Goal: Task Accomplishment & Management: Use online tool/utility

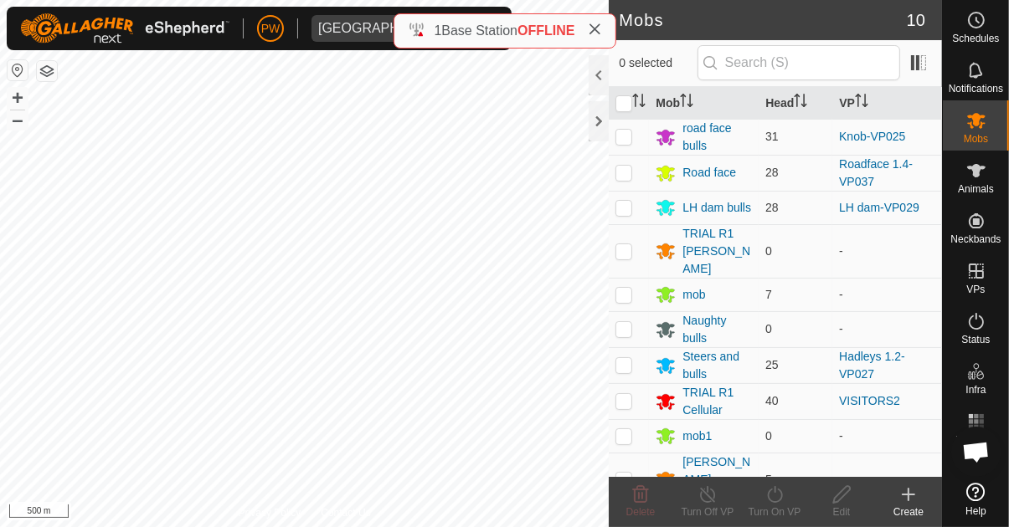
scroll to position [1373, 0]
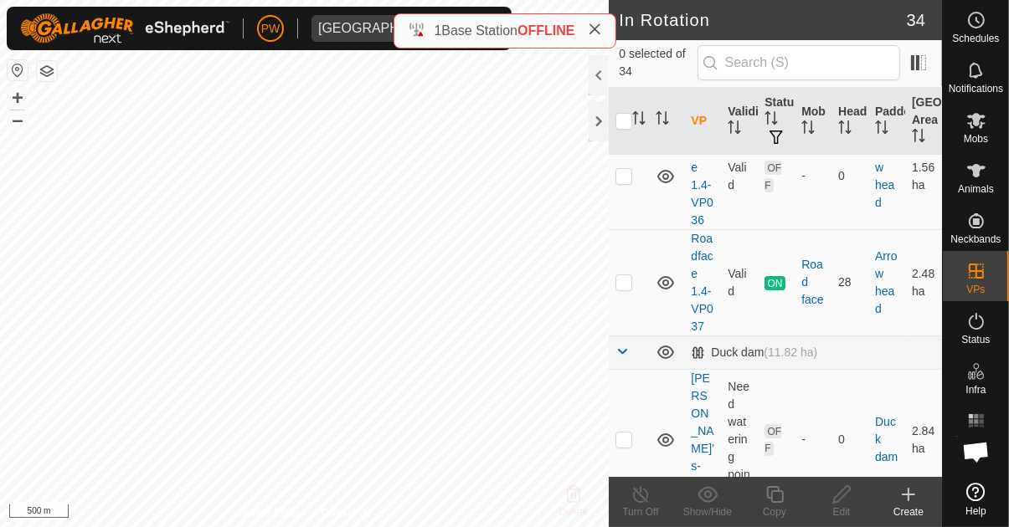
scroll to position [175, 0]
click at [629, 277] on p-checkbox at bounding box center [623, 278] width 17 height 13
checkbox input "true"
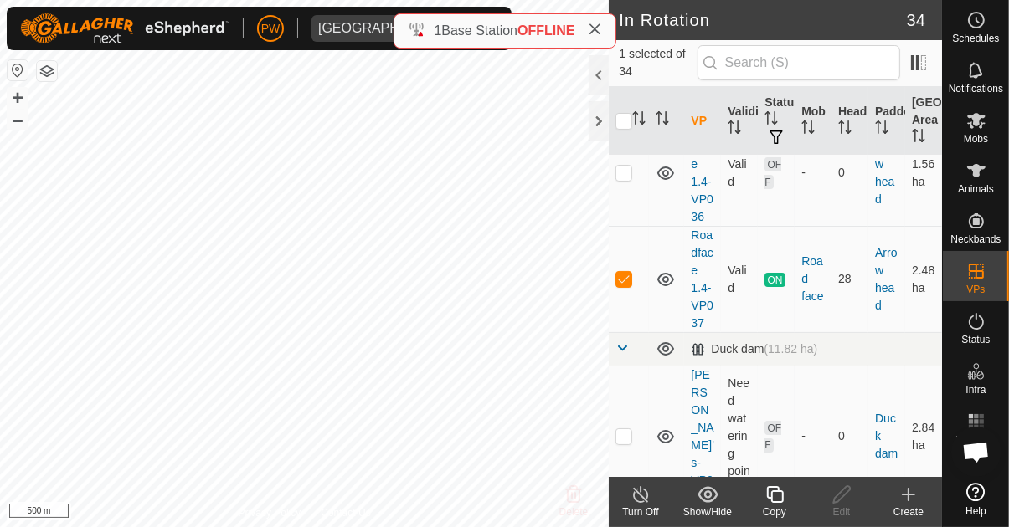
click at [777, 501] on icon at bounding box center [774, 494] width 17 height 17
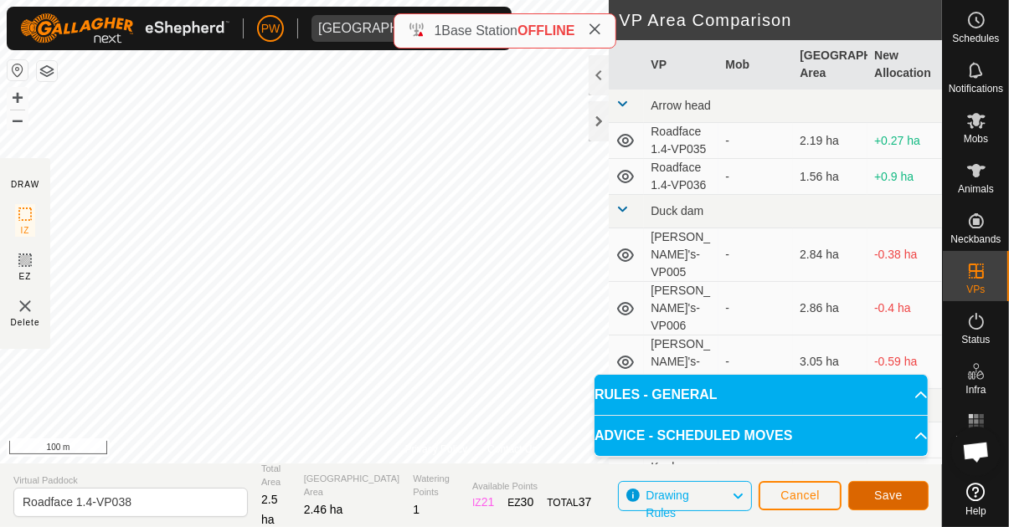
click at [897, 491] on span "Save" at bounding box center [888, 495] width 28 height 13
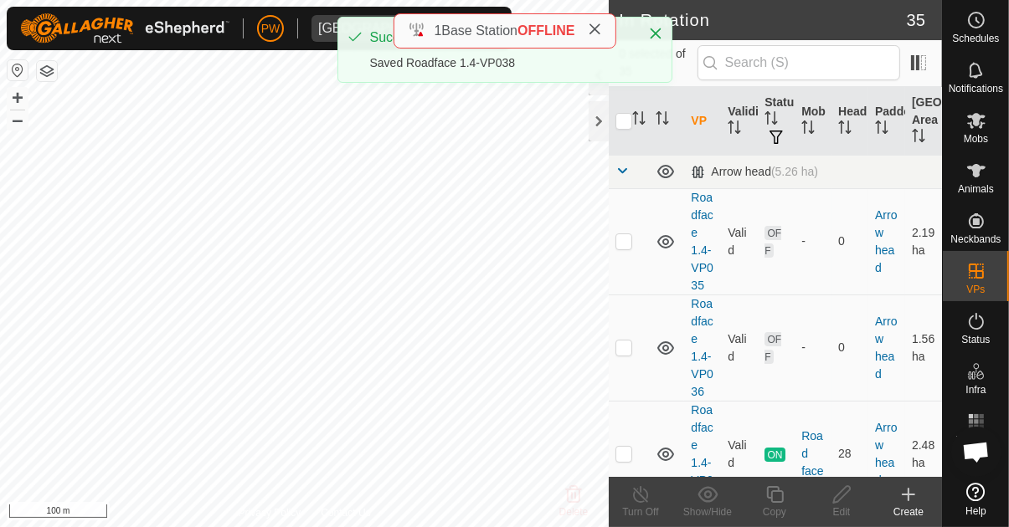
click at [982, 130] on icon at bounding box center [976, 121] width 20 height 20
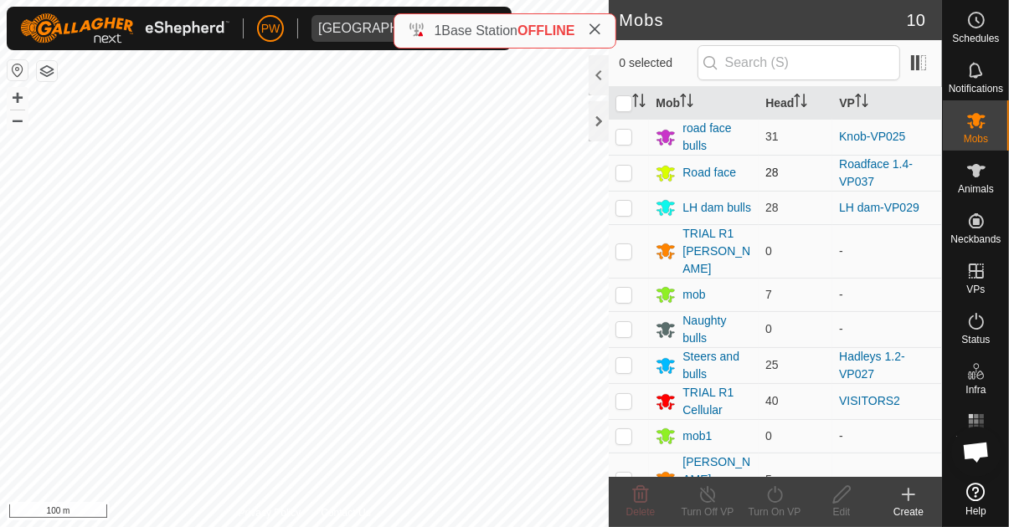
click at [617, 175] on p-checkbox at bounding box center [623, 172] width 17 height 13
checkbox input "true"
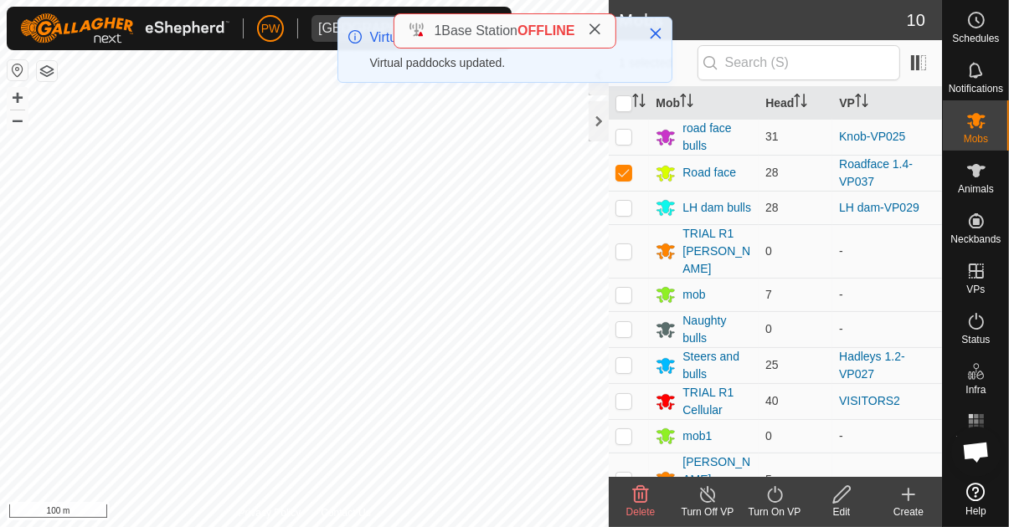
click at [770, 499] on icon at bounding box center [774, 495] width 21 height 20
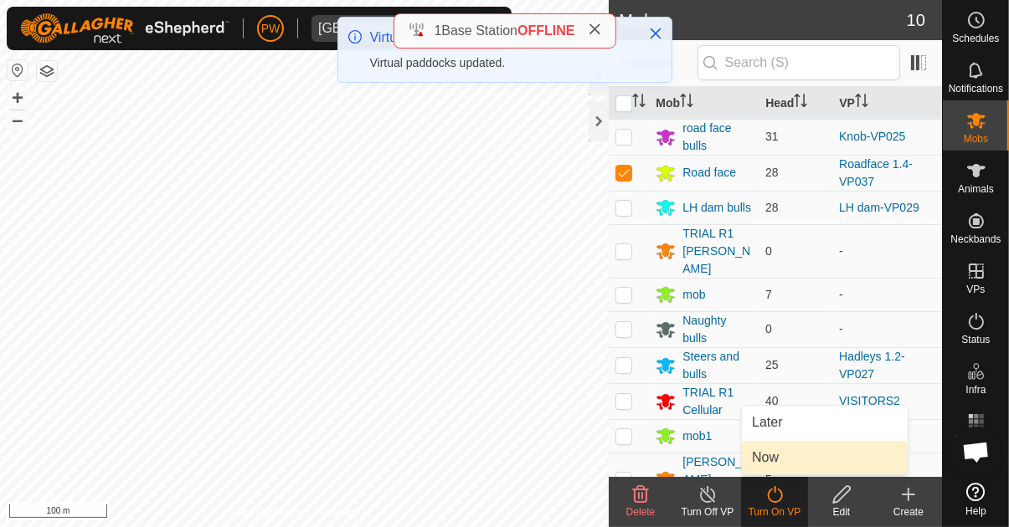
click at [783, 457] on link "Now" at bounding box center [825, 457] width 166 height 33
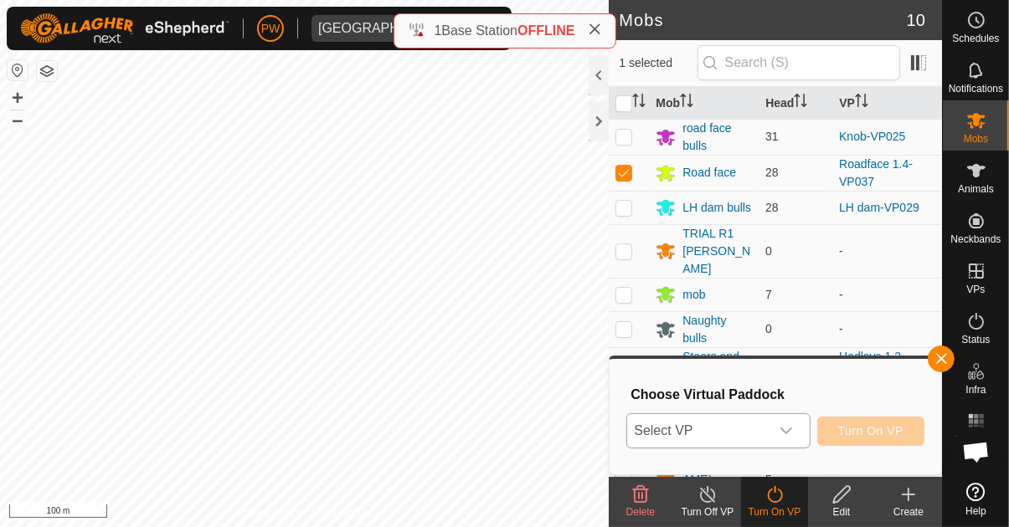
click at [786, 433] on icon "dropdown trigger" at bounding box center [785, 430] width 13 height 13
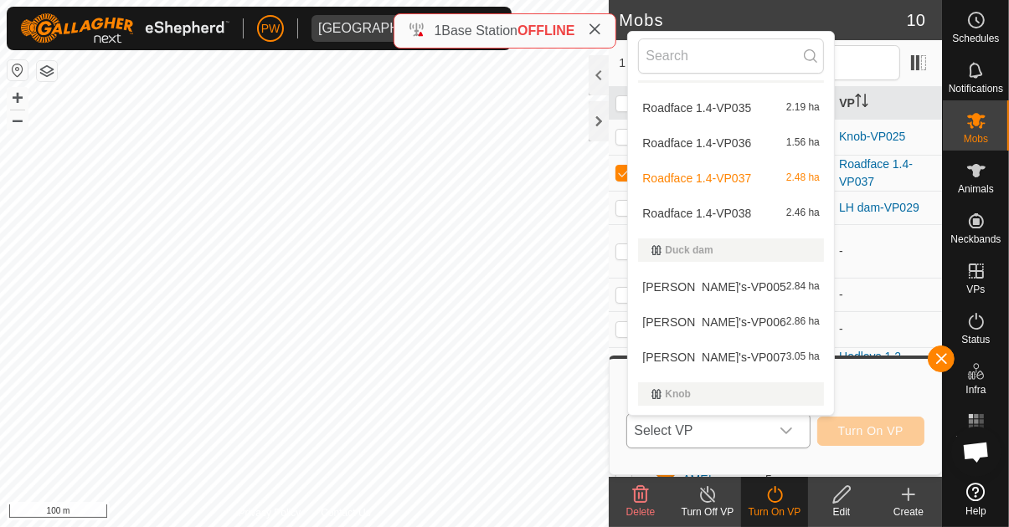
scroll to position [75, 0]
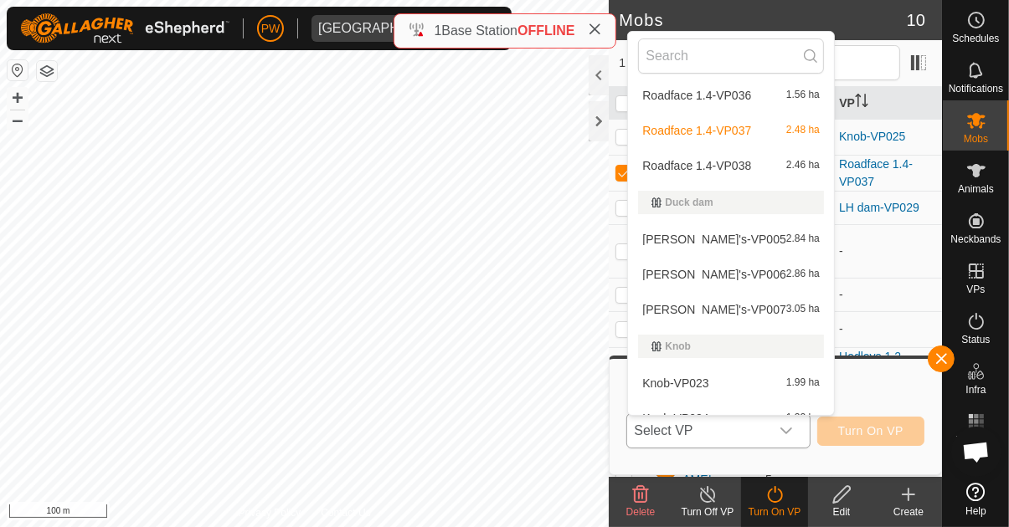
click at [756, 163] on div "Roadface 1.4-VP038 2.46 ha" at bounding box center [731, 166] width 186 height 20
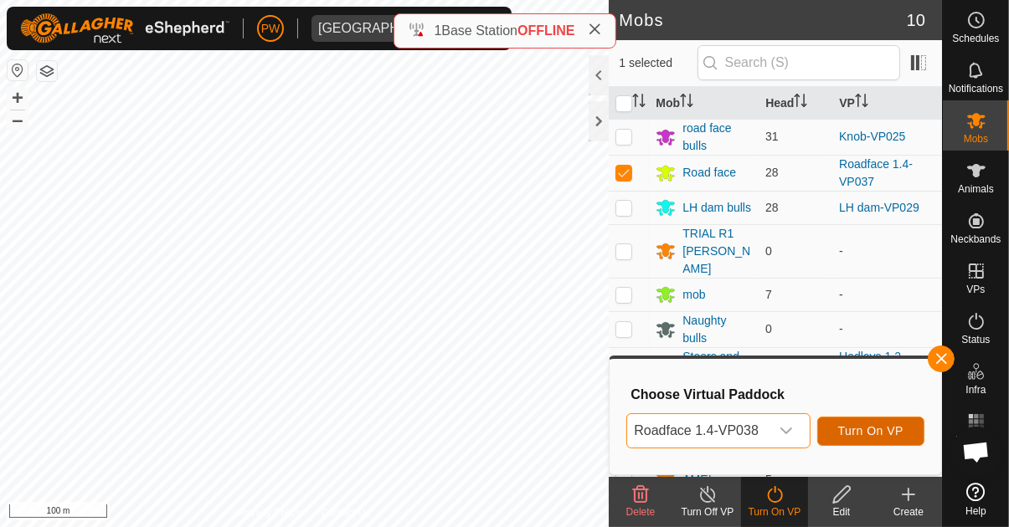
click at [867, 431] on span "Turn On VP" at bounding box center [870, 430] width 65 height 13
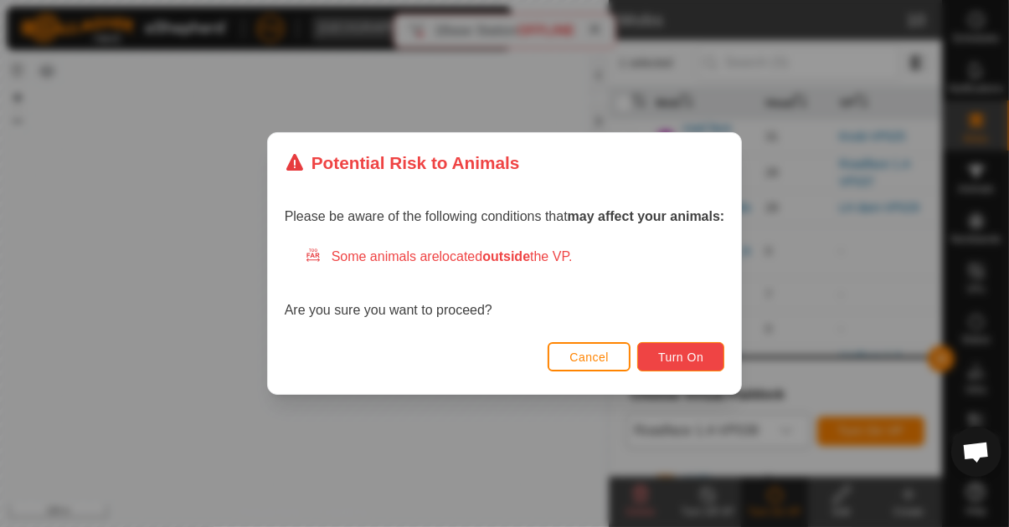
click at [669, 360] on span "Turn On" at bounding box center [680, 357] width 45 height 13
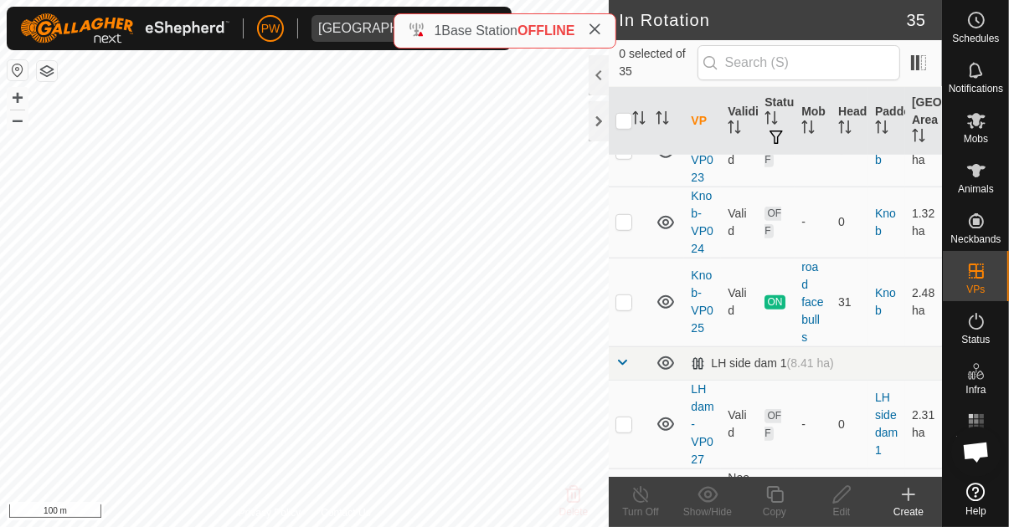
scroll to position [990, 0]
click at [630, 295] on p-checkbox at bounding box center [623, 301] width 17 height 13
checkbox input "true"
click at [771, 492] on icon at bounding box center [774, 494] width 17 height 17
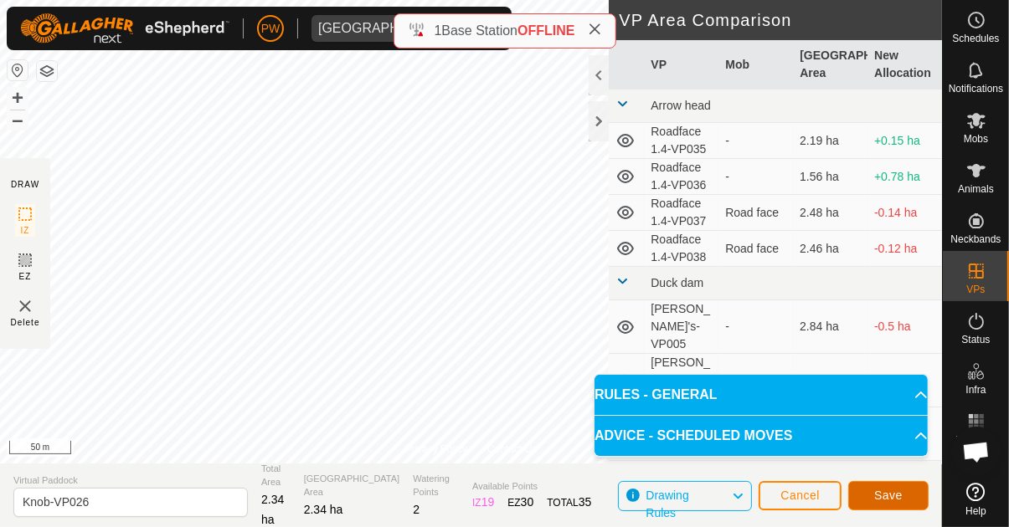
click at [884, 496] on span "Save" at bounding box center [888, 495] width 28 height 13
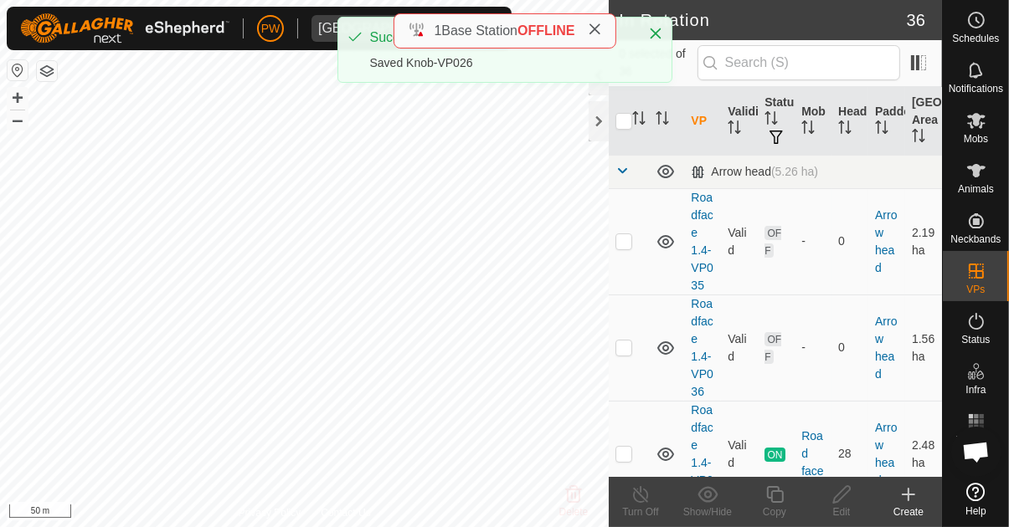
click at [983, 128] on icon at bounding box center [976, 121] width 20 height 20
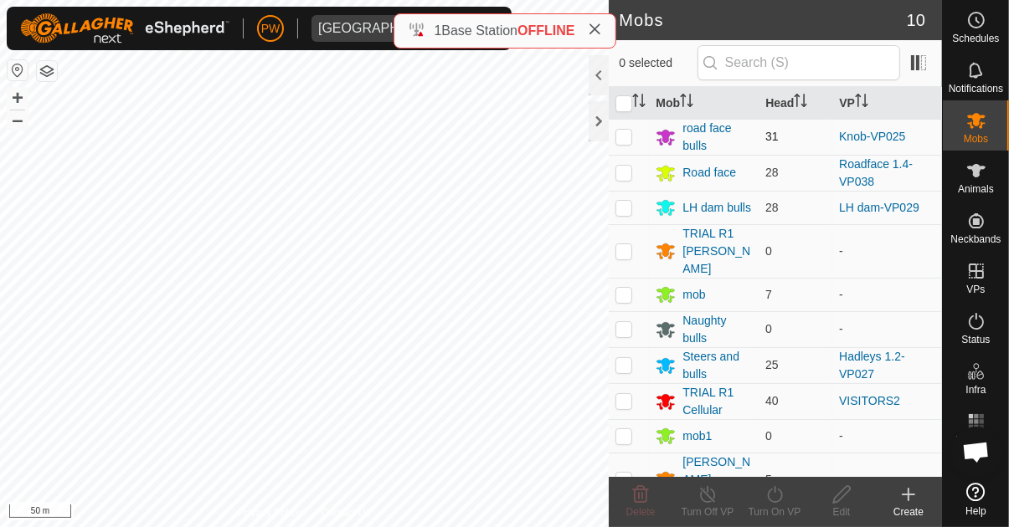
click at [618, 137] on p-checkbox at bounding box center [623, 136] width 17 height 13
checkbox input "true"
click at [773, 505] on div "Turn On VP" at bounding box center [774, 512] width 67 height 15
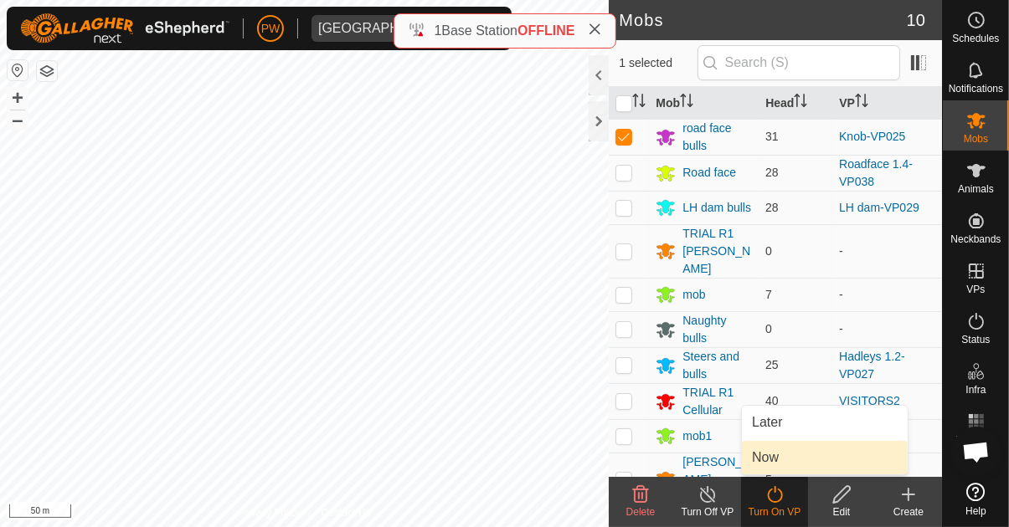
click at [795, 458] on link "Now" at bounding box center [825, 457] width 166 height 33
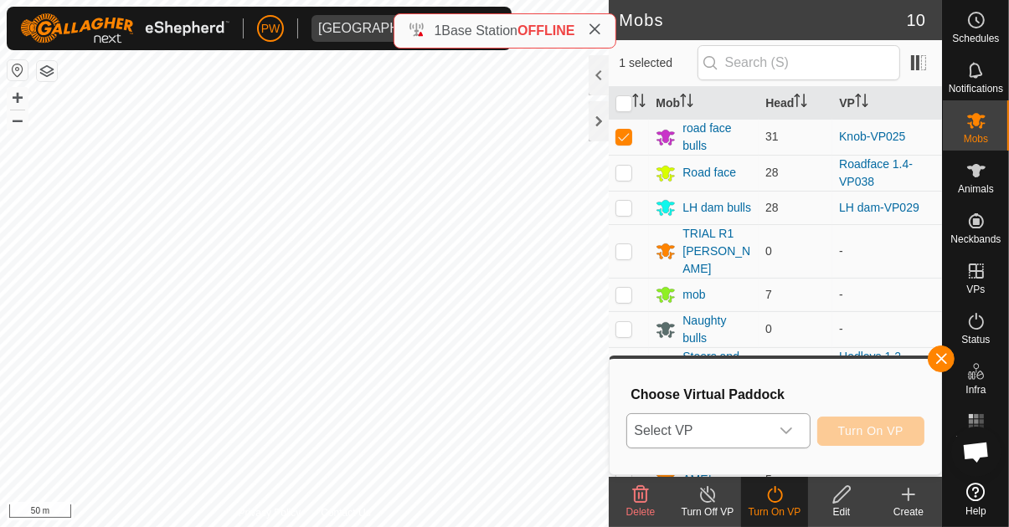
click at [799, 430] on div "dropdown trigger" at bounding box center [785, 430] width 33 height 33
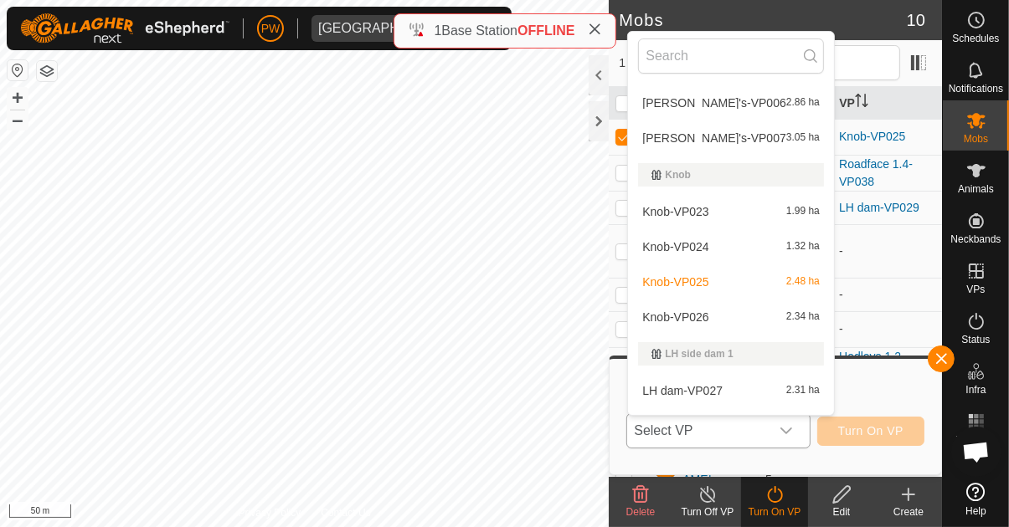
scroll to position [270, 0]
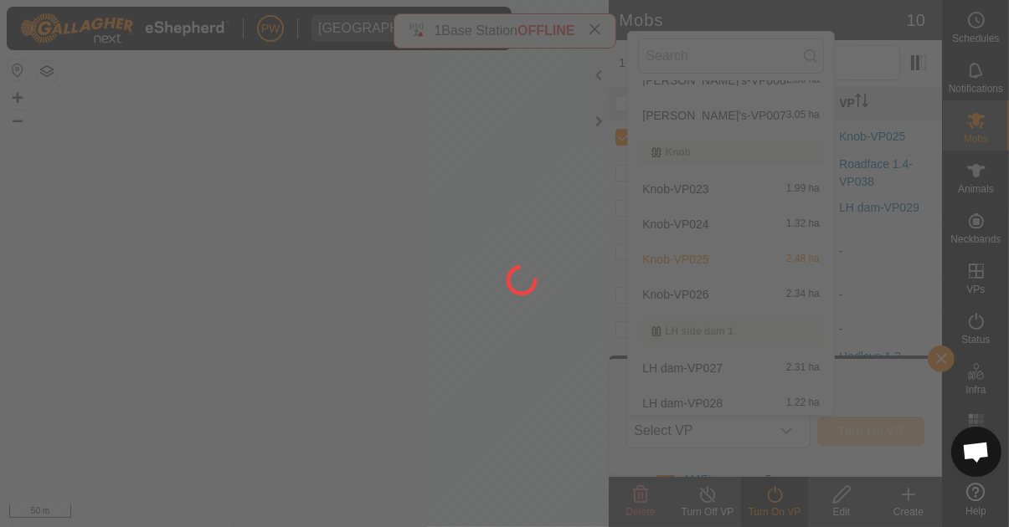
click at [707, 298] on div at bounding box center [504, 263] width 1009 height 527
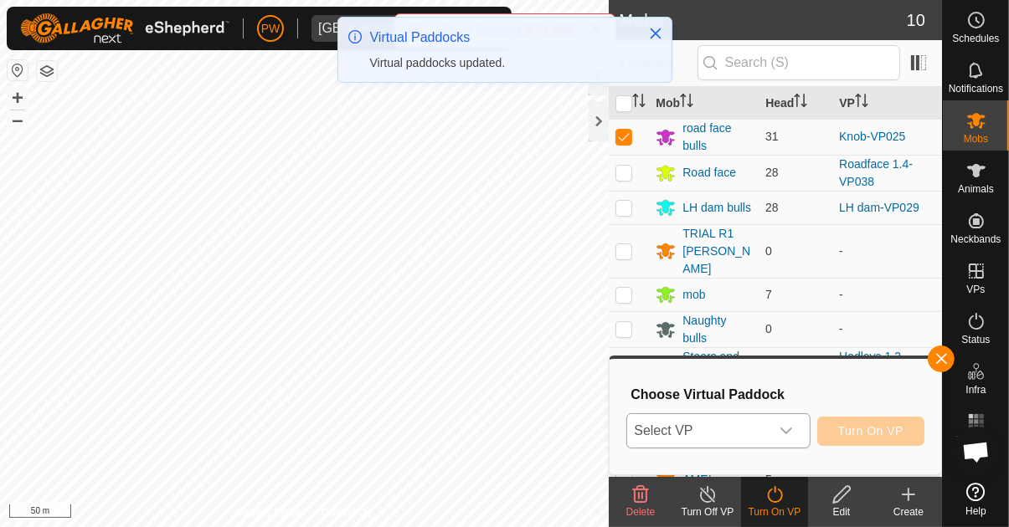
click at [796, 428] on div "dropdown trigger" at bounding box center [785, 430] width 33 height 33
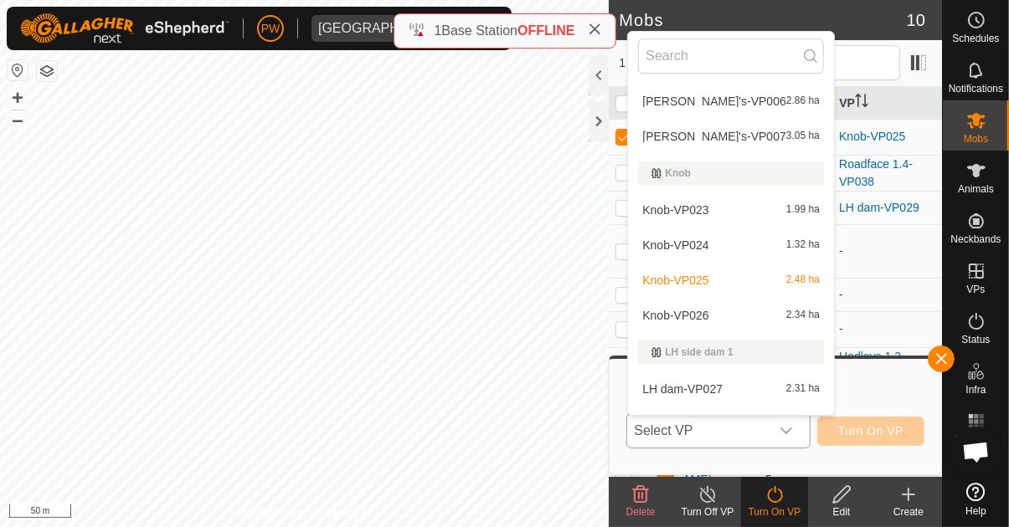
scroll to position [254, 0]
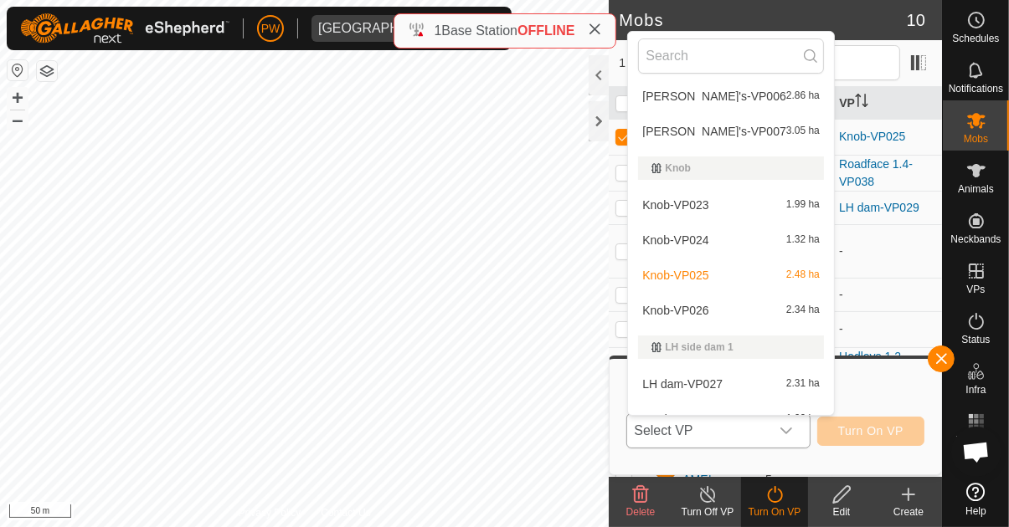
click at [698, 313] on span "Knob-VP026" at bounding box center [675, 311] width 66 height 12
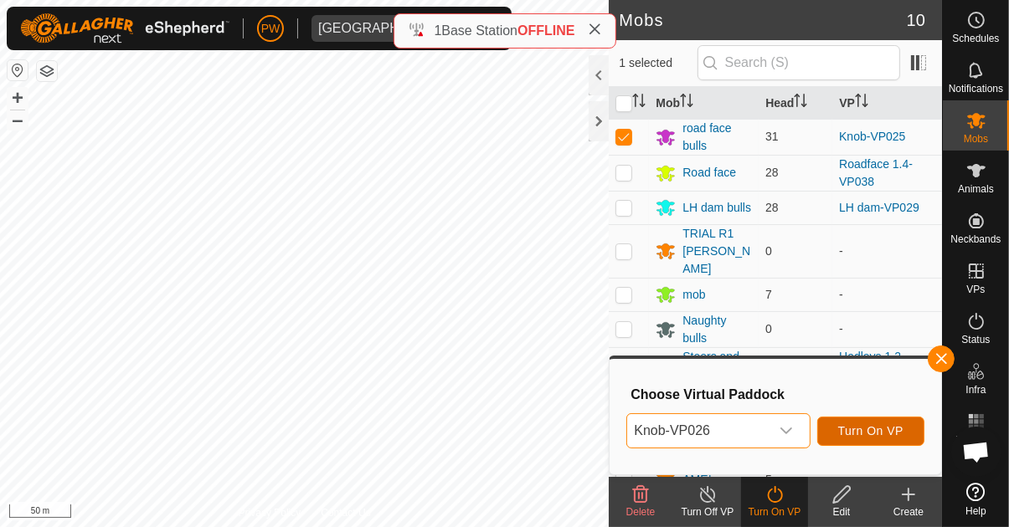
click at [871, 431] on span "Turn On VP" at bounding box center [870, 430] width 65 height 13
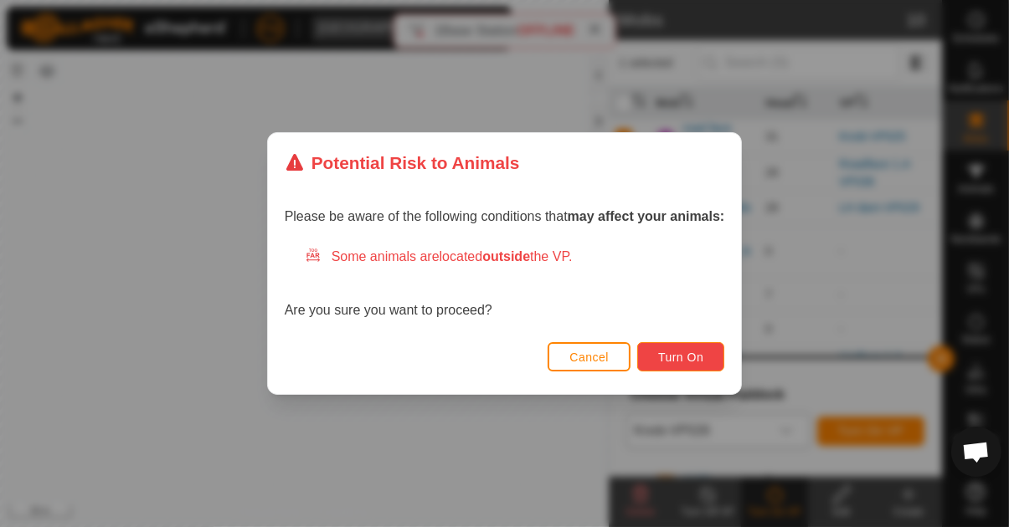
click at [684, 363] on span "Turn On" at bounding box center [680, 357] width 45 height 13
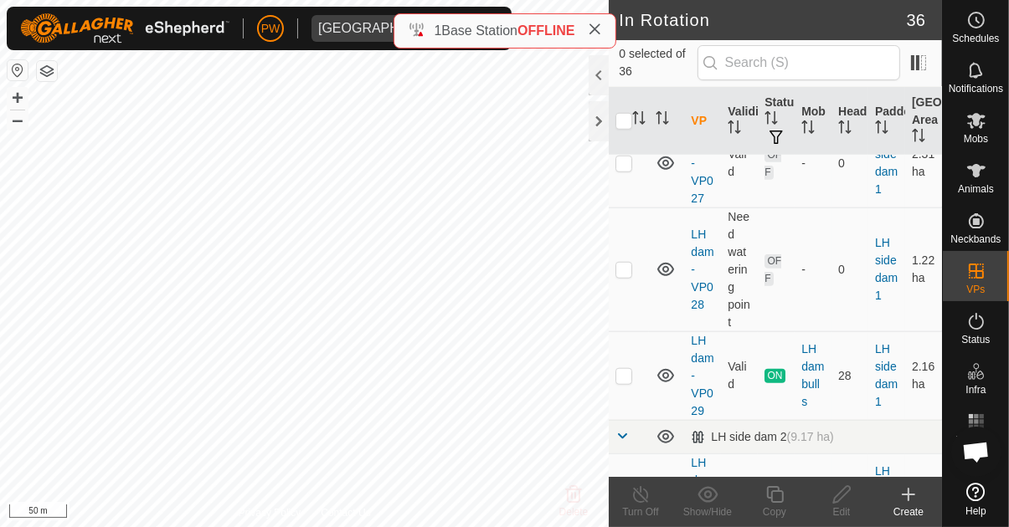
scroll to position [1340, 0]
click at [626, 369] on p-checkbox at bounding box center [623, 375] width 17 height 13
checkbox input "true"
click at [770, 513] on div "Copy" at bounding box center [774, 512] width 67 height 15
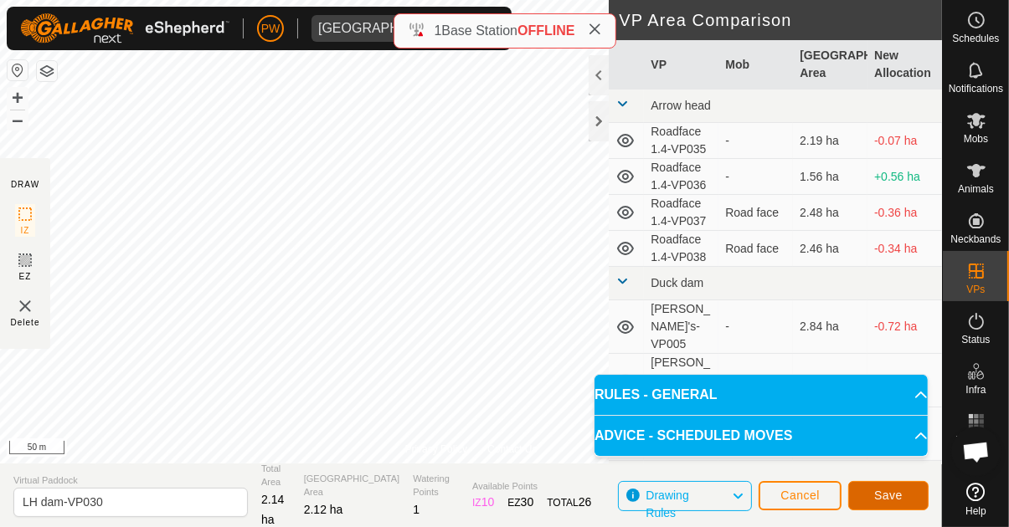
click at [889, 497] on span "Save" at bounding box center [888, 495] width 28 height 13
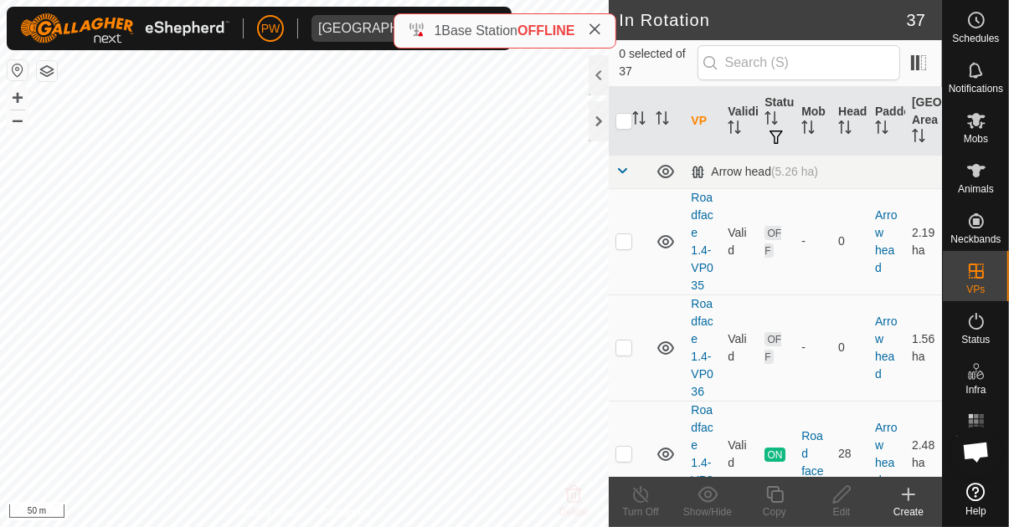
click at [985, 124] on icon at bounding box center [976, 121] width 20 height 20
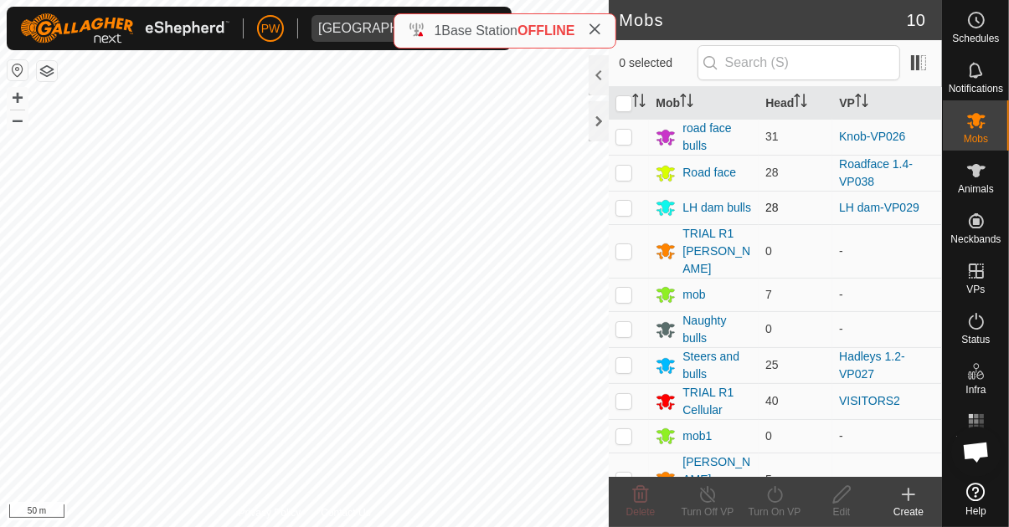
click at [620, 217] on td at bounding box center [629, 207] width 40 height 33
checkbox input "true"
click at [774, 515] on div "Turn On VP" at bounding box center [774, 512] width 67 height 15
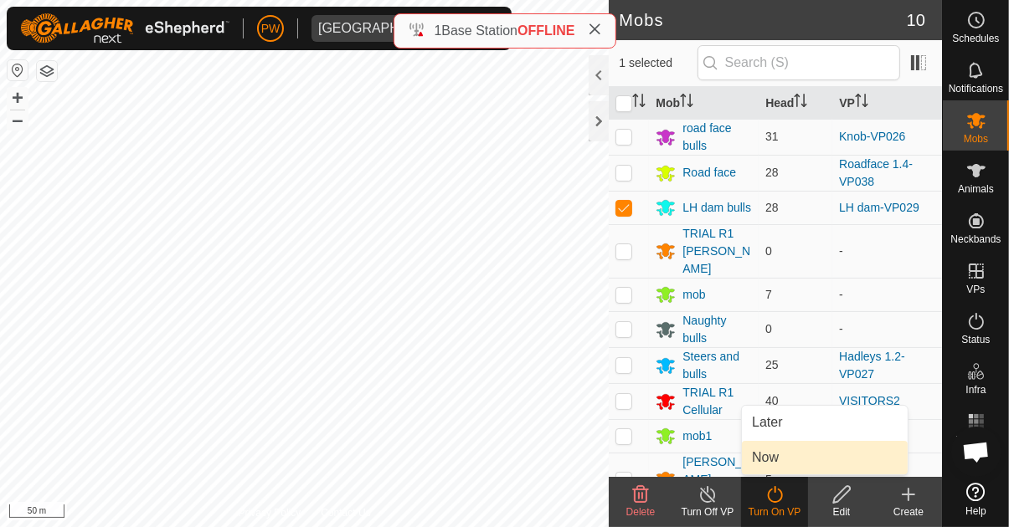
click at [791, 462] on link "Now" at bounding box center [825, 457] width 166 height 33
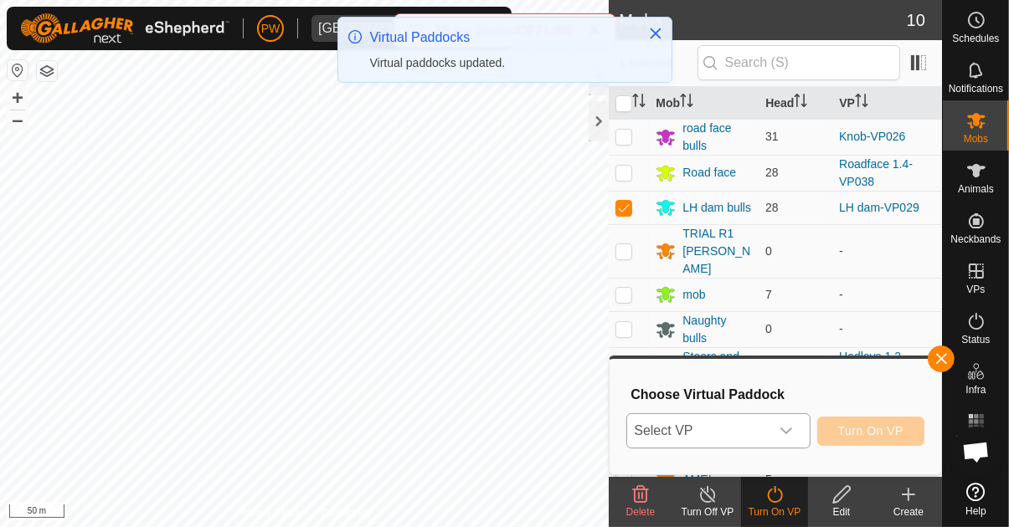
click at [793, 436] on icon "dropdown trigger" at bounding box center [785, 430] width 13 height 13
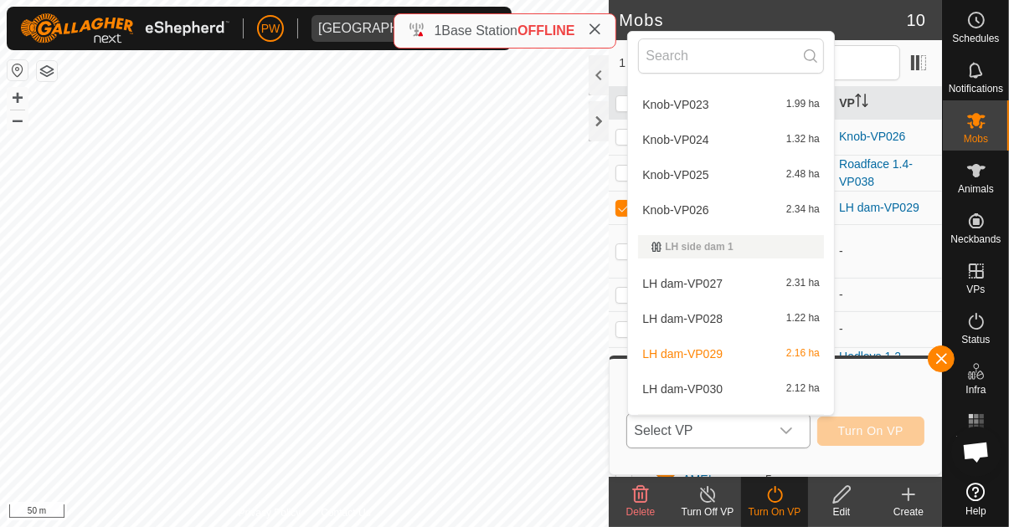
scroll to position [373, 0]
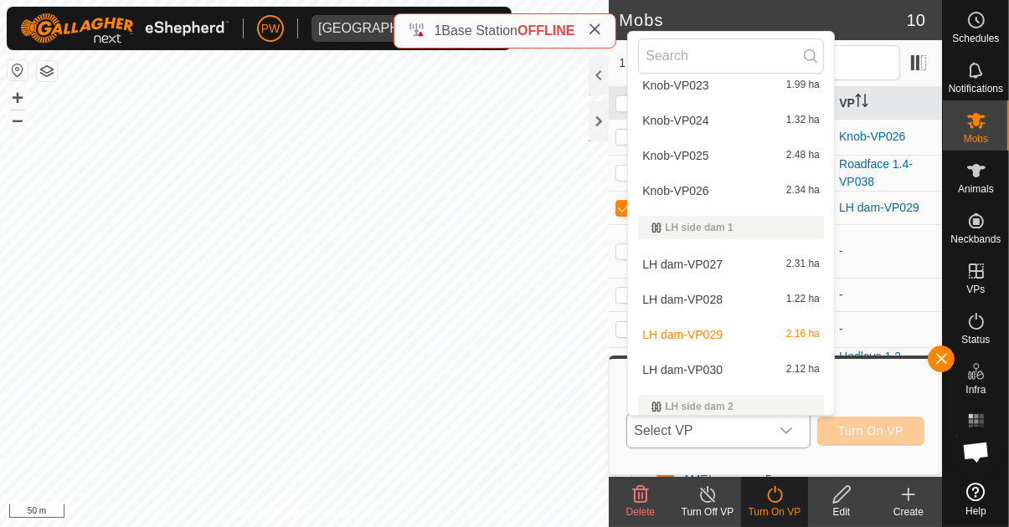
click at [725, 360] on div "LH dam-VP030 2.12 ha" at bounding box center [731, 370] width 186 height 20
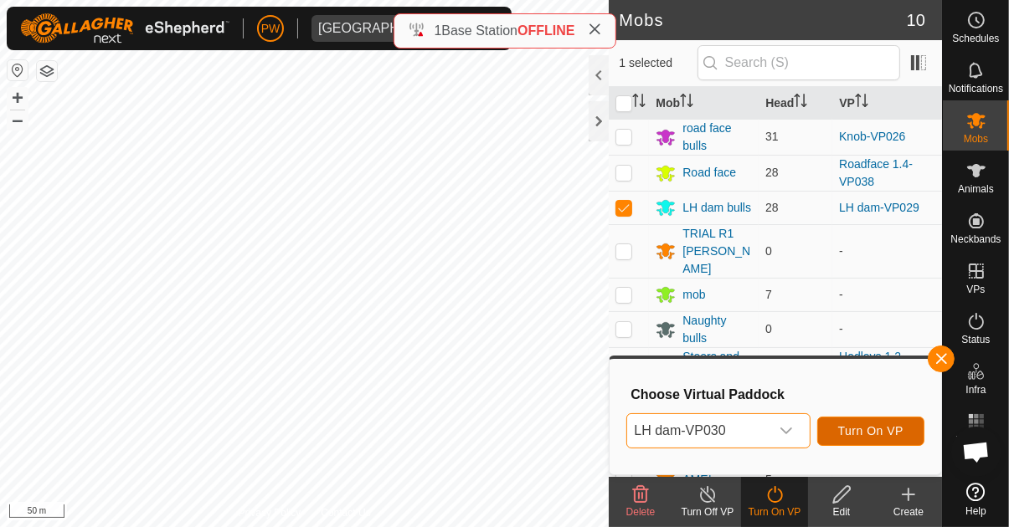
click at [885, 429] on span "Turn On VP" at bounding box center [870, 430] width 65 height 13
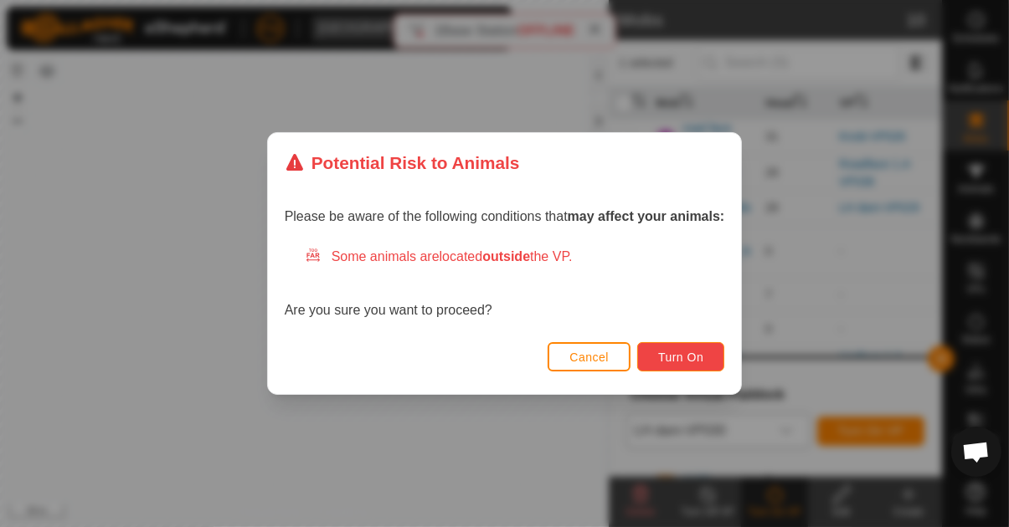
click at [689, 356] on span "Turn On" at bounding box center [680, 357] width 45 height 13
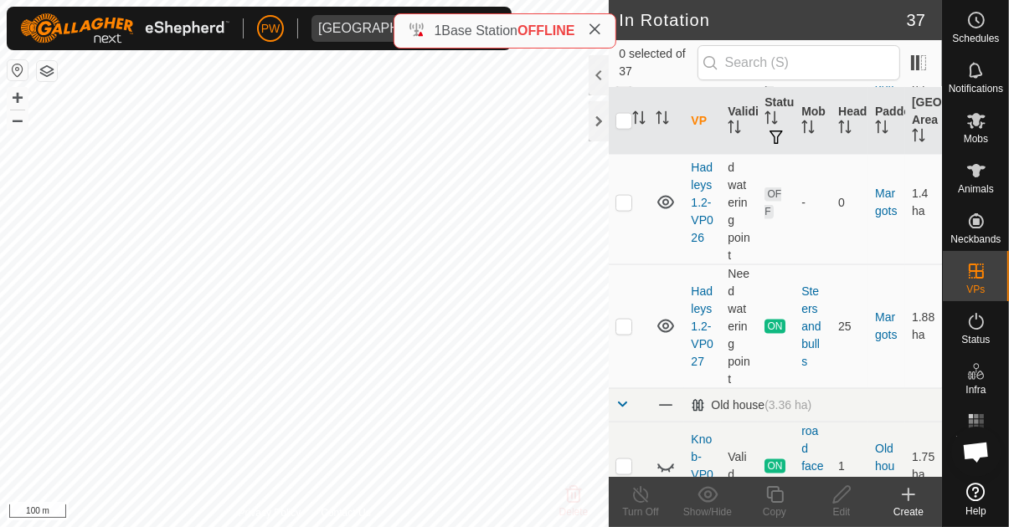
scroll to position [2163, 0]
click at [630, 321] on p-checkbox at bounding box center [623, 327] width 17 height 13
checkbox input "true"
click at [780, 501] on icon at bounding box center [774, 495] width 21 height 20
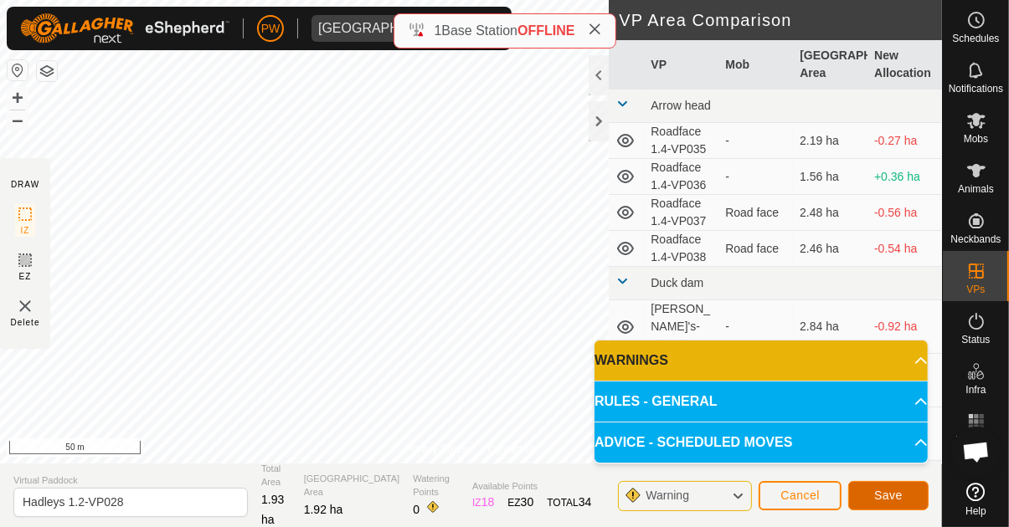
click at [893, 501] on span "Save" at bounding box center [888, 495] width 28 height 13
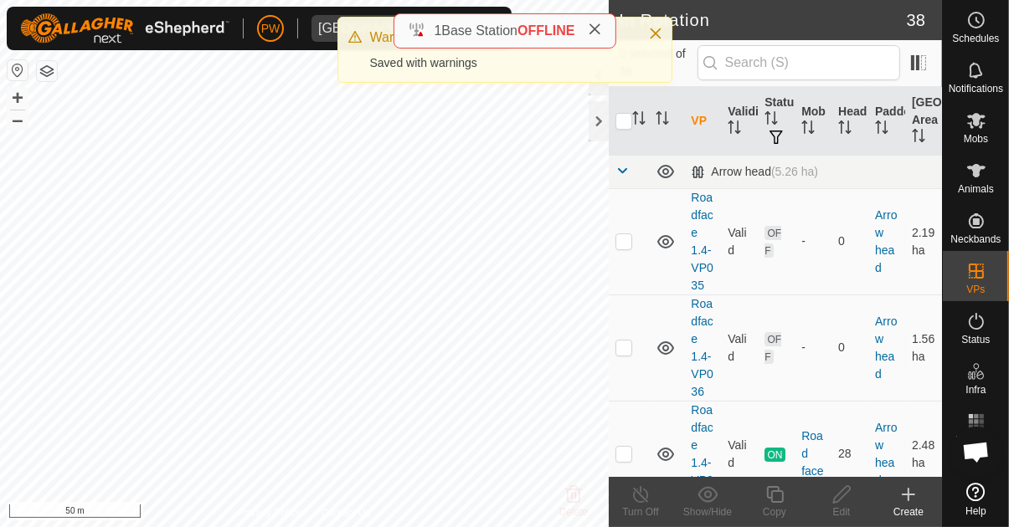
click at [980, 126] on icon at bounding box center [976, 121] width 18 height 16
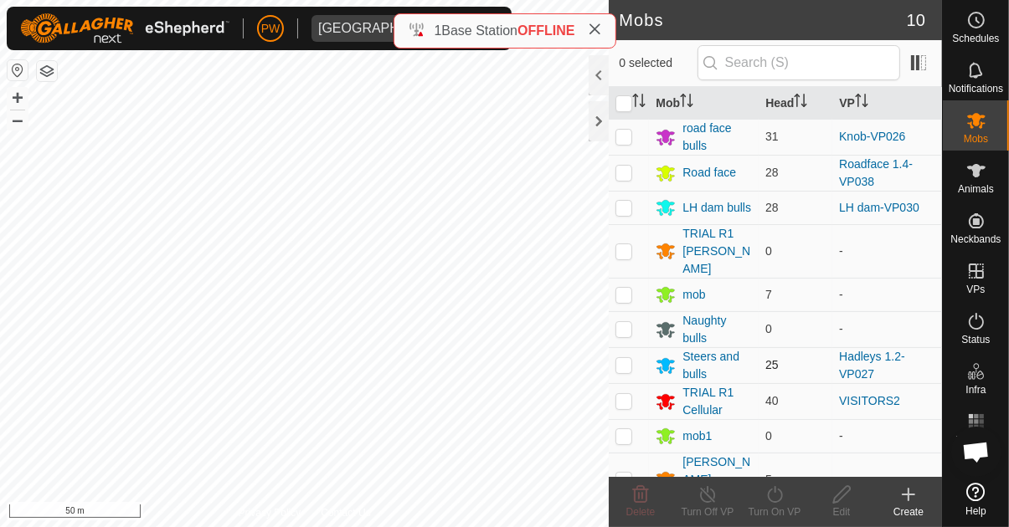
click at [626, 358] on p-checkbox at bounding box center [623, 364] width 17 height 13
checkbox input "true"
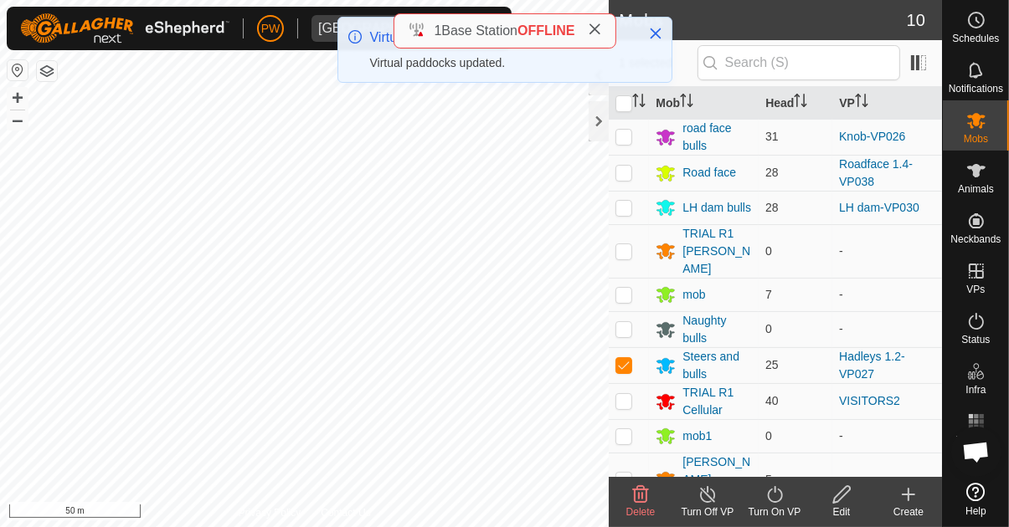
click at [771, 498] on icon at bounding box center [774, 495] width 21 height 20
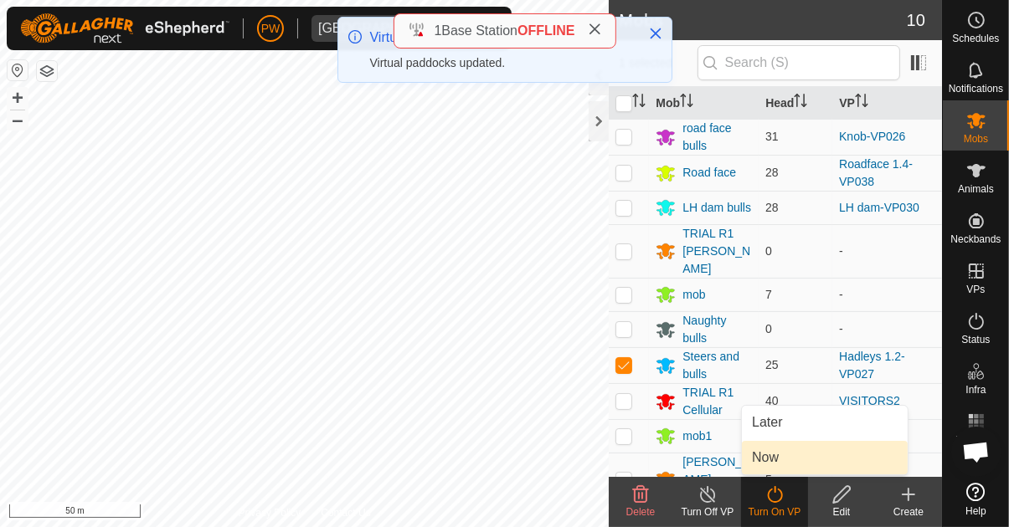
click at [789, 460] on link "Now" at bounding box center [825, 457] width 166 height 33
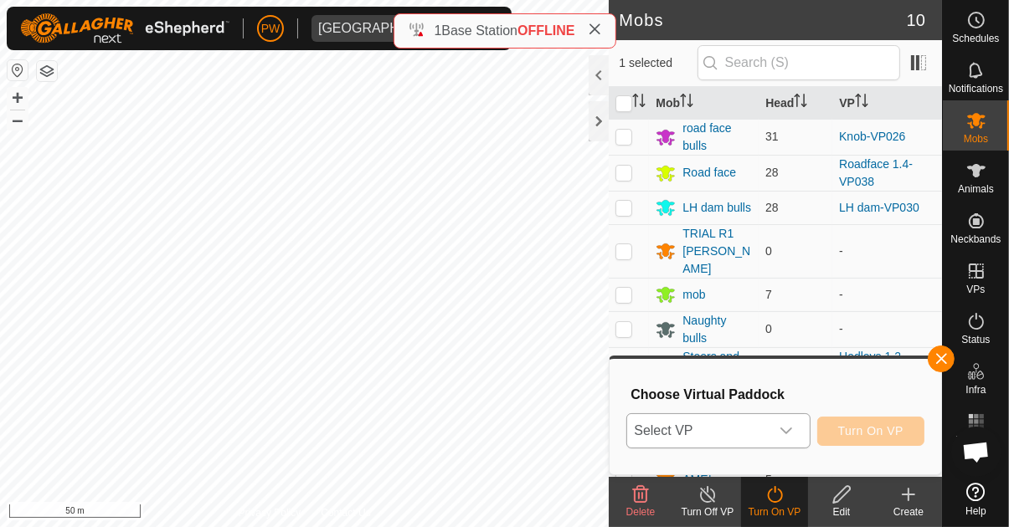
click at [796, 431] on div "dropdown trigger" at bounding box center [785, 430] width 33 height 33
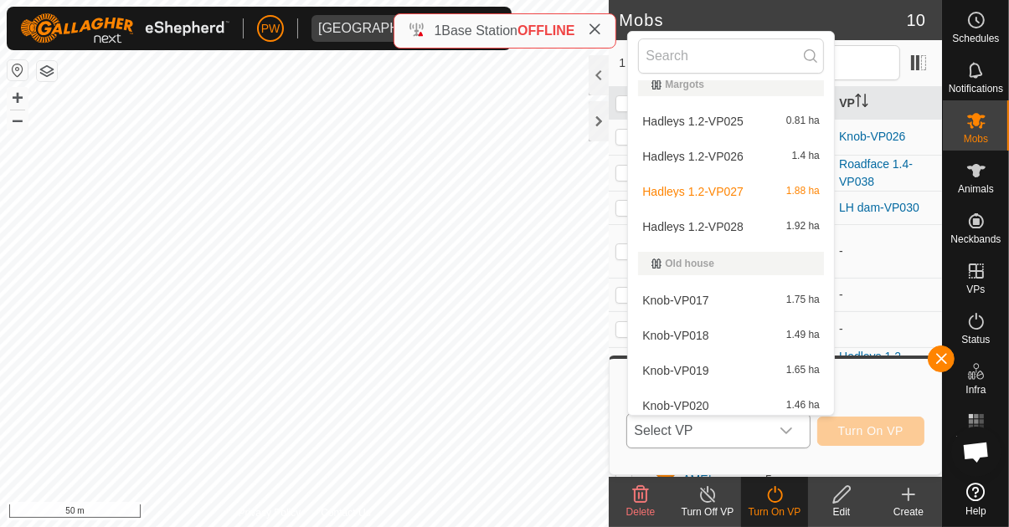
scroll to position [841, 0]
click at [771, 224] on div "Hadleys 1.2-VP028 1.92 ha" at bounding box center [731, 226] width 186 height 20
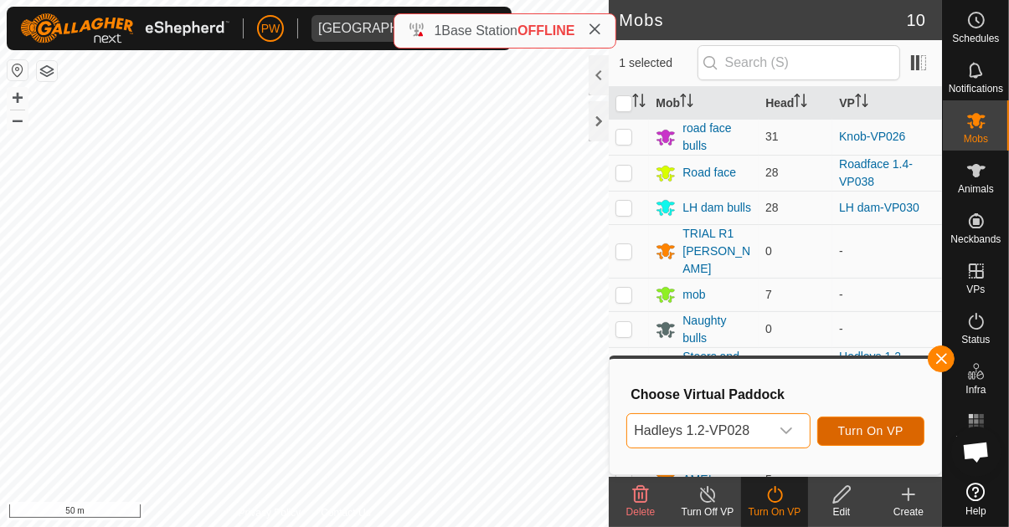
click at [884, 429] on span "Turn On VP" at bounding box center [870, 430] width 65 height 13
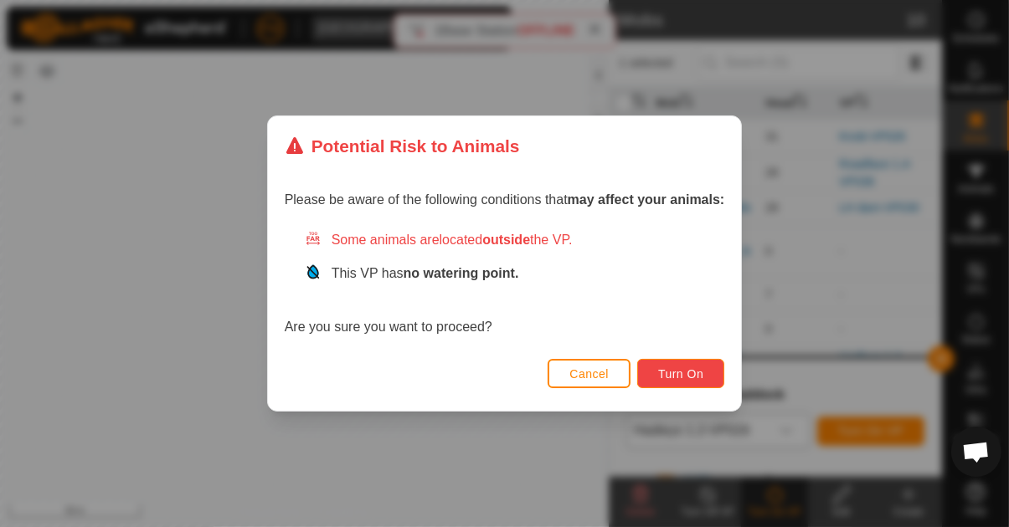
click at [695, 371] on span "Turn On" at bounding box center [680, 374] width 45 height 13
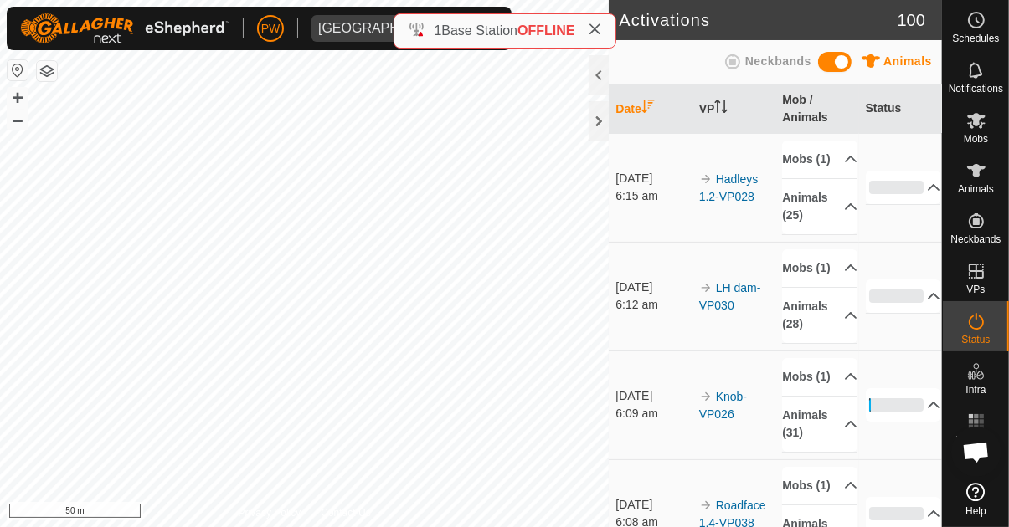
click at [599, 29] on icon at bounding box center [595, 29] width 13 height 13
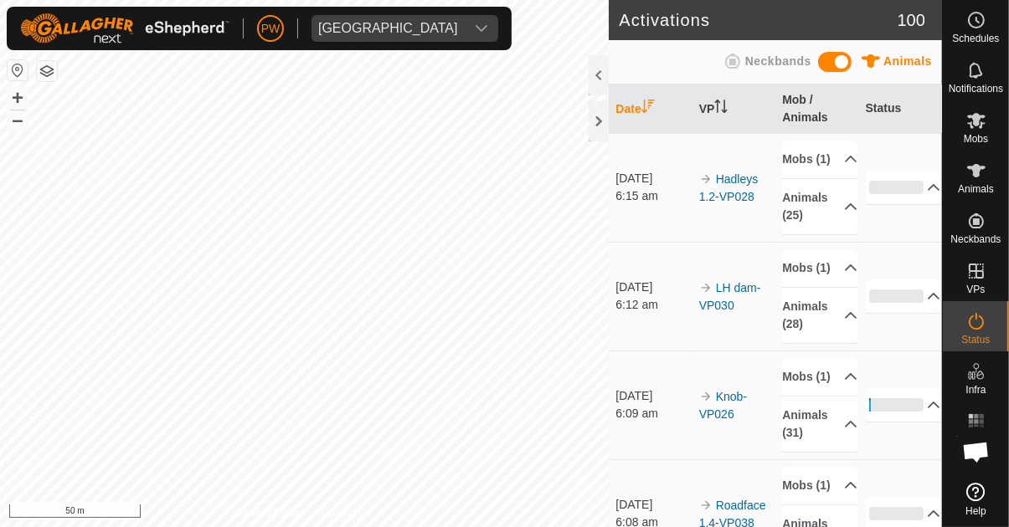
click at [475, 28] on icon "dropdown trigger" at bounding box center [481, 28] width 13 height 13
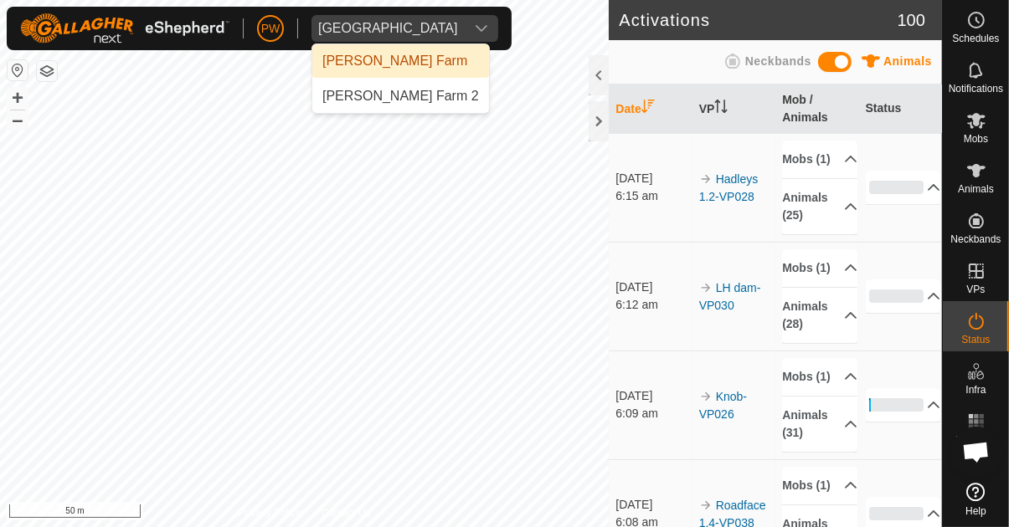
click at [447, 93] on div "[PERSON_NAME] Farm 2" at bounding box center [400, 96] width 157 height 20
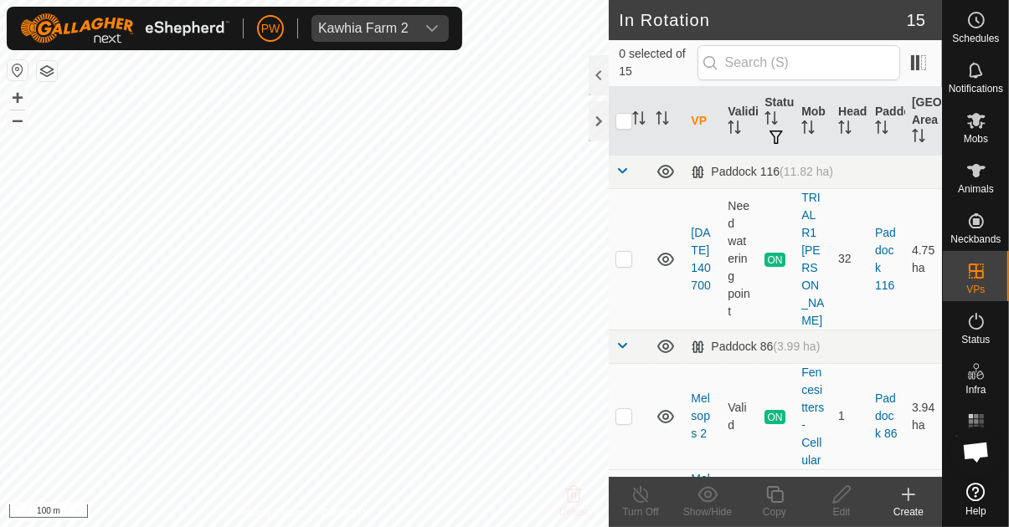
scroll to position [2, 0]
click at [623, 250] on p-checkbox at bounding box center [623, 256] width 17 height 13
checkbox input "true"
click at [781, 507] on div "Copy" at bounding box center [774, 512] width 67 height 15
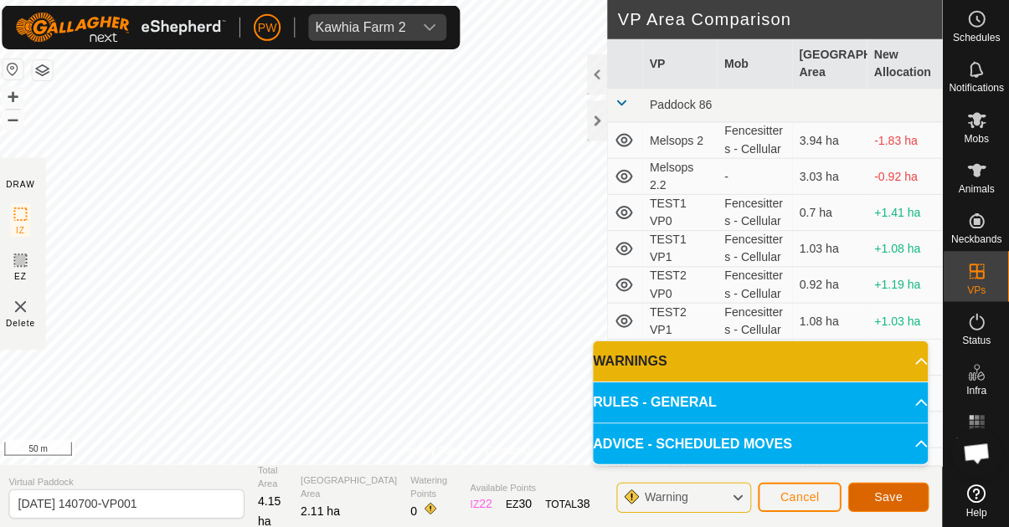
click at [891, 496] on span "Save" at bounding box center [888, 495] width 28 height 13
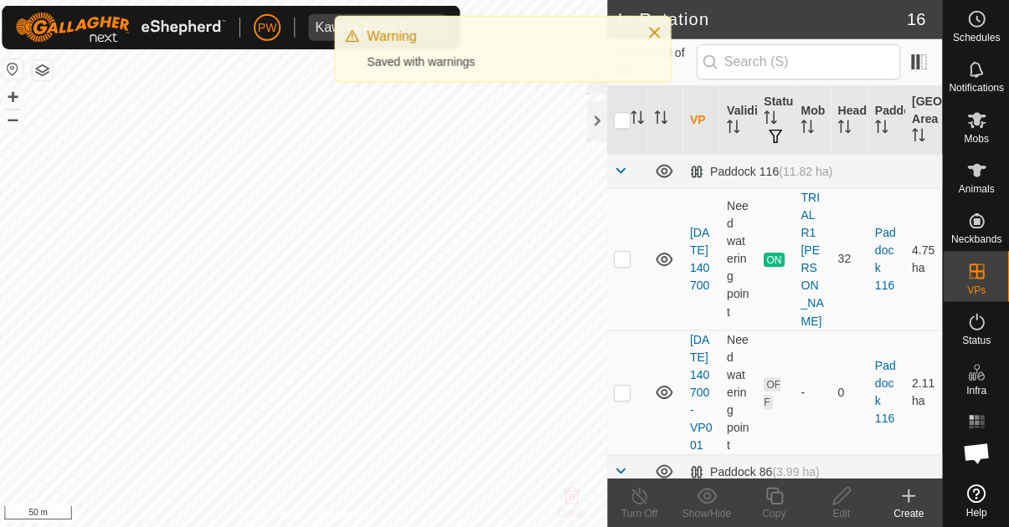
click at [978, 136] on span "Mobs" at bounding box center [976, 139] width 24 height 10
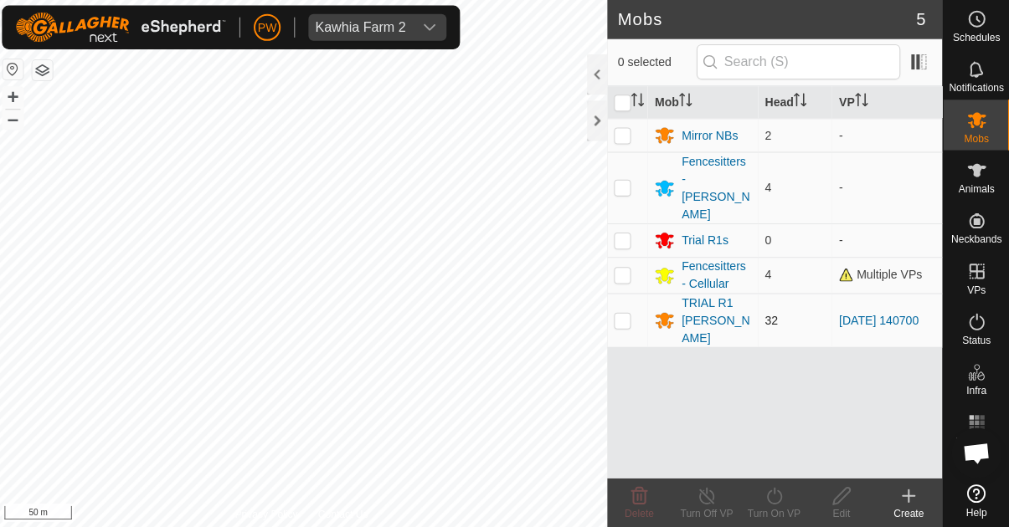
click at [624, 313] on p-checkbox at bounding box center [623, 319] width 17 height 13
checkbox input "true"
click at [774, 498] on icon at bounding box center [774, 495] width 21 height 20
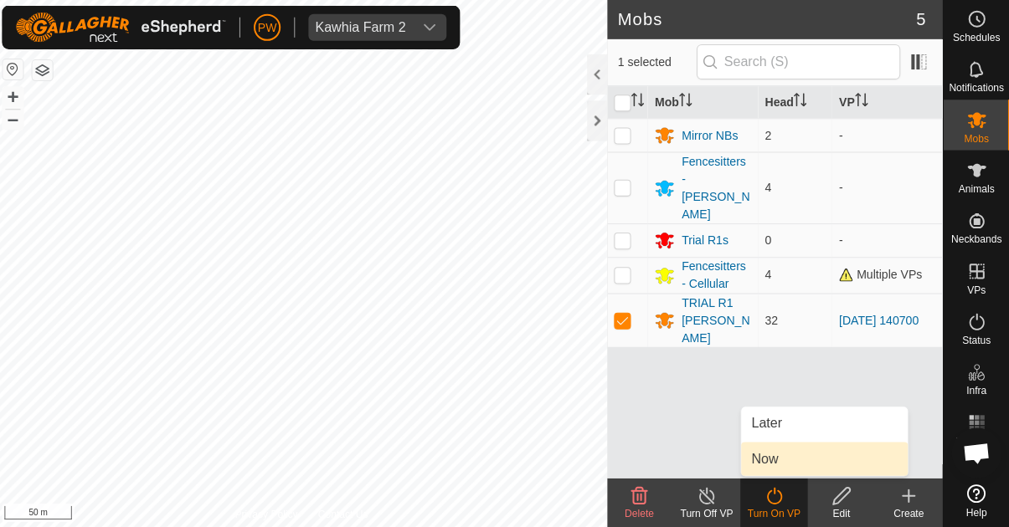
click at [786, 455] on link "Now" at bounding box center [825, 457] width 166 height 33
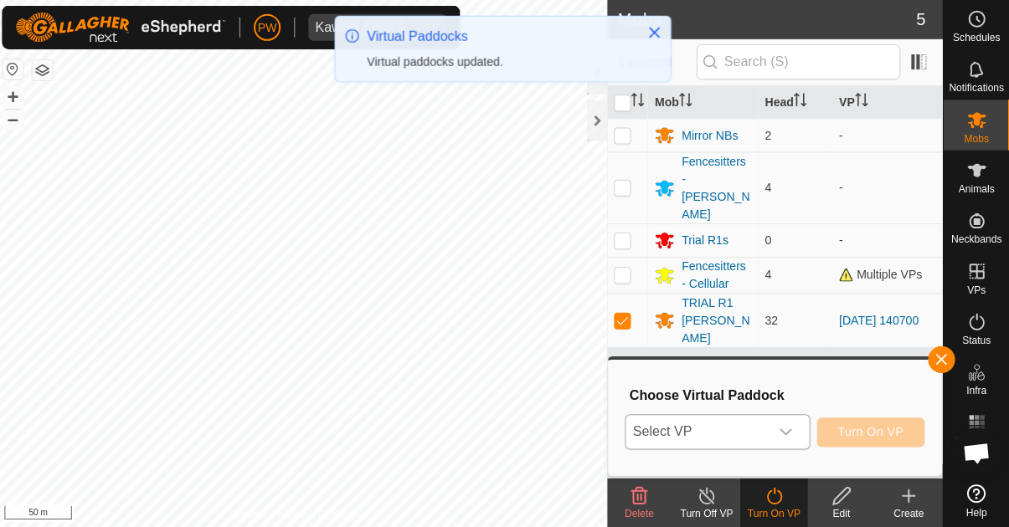
click at [790, 425] on icon "dropdown trigger" at bounding box center [785, 430] width 13 height 13
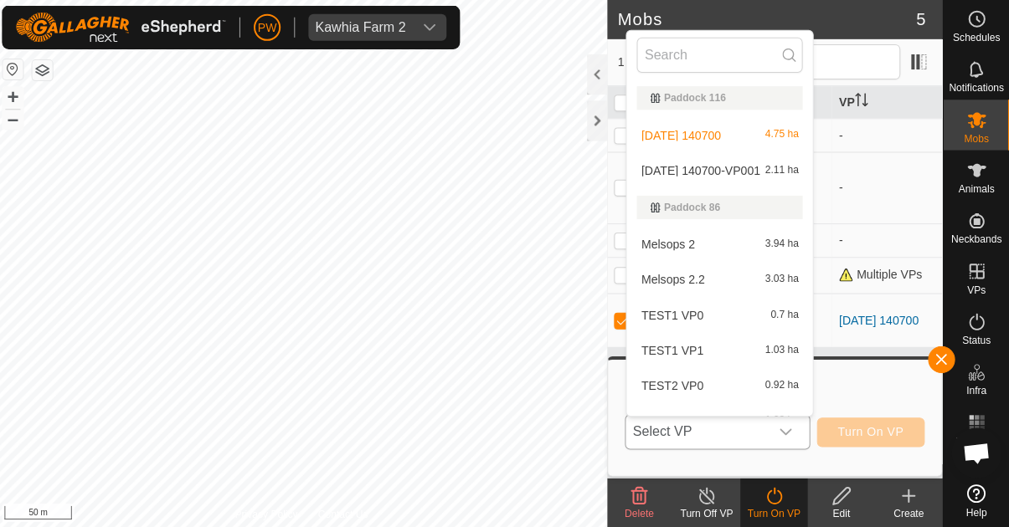
click at [782, 174] on span "2.11 ha" at bounding box center [781, 171] width 33 height 12
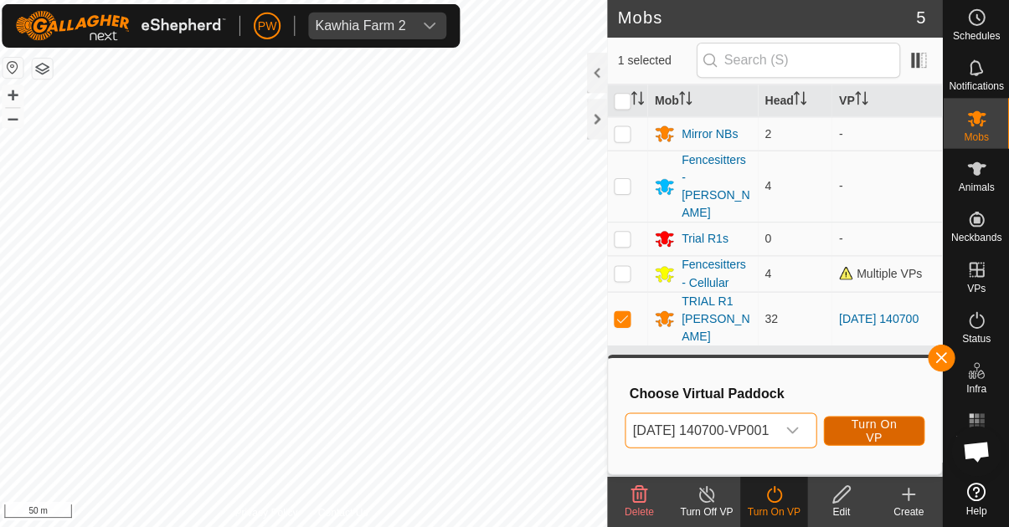
click at [884, 424] on span "Turn On VP" at bounding box center [874, 431] width 59 height 27
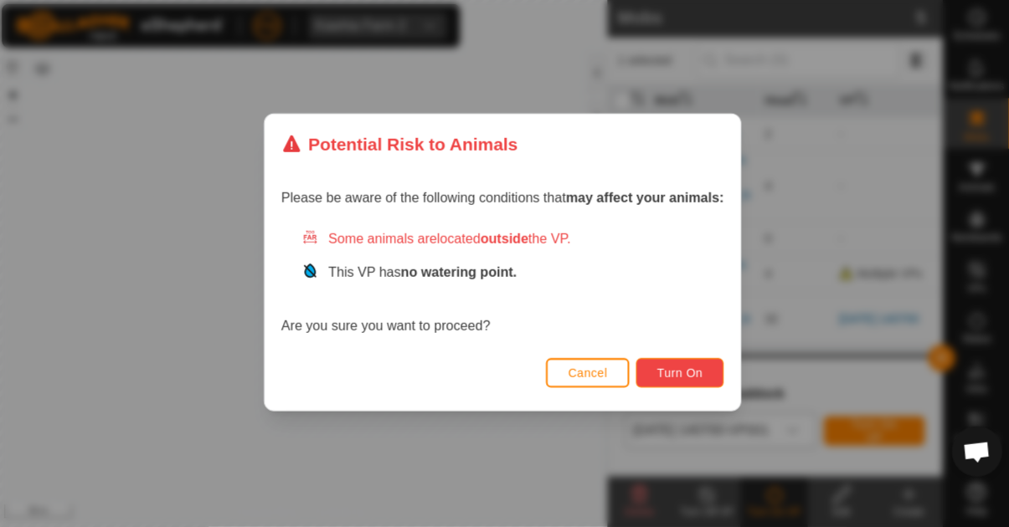
click at [693, 378] on span "Turn On" at bounding box center [680, 374] width 45 height 13
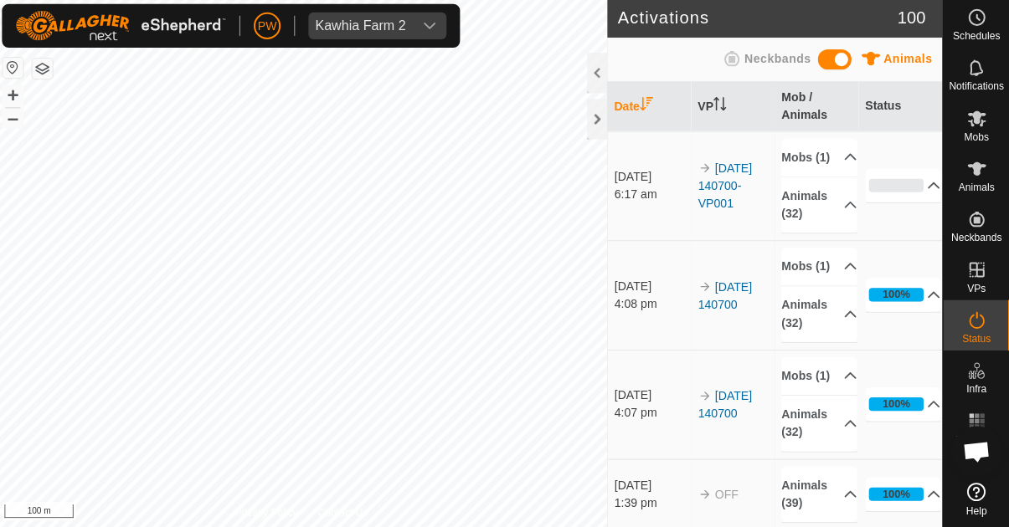
click at [979, 128] on icon at bounding box center [976, 121] width 20 height 20
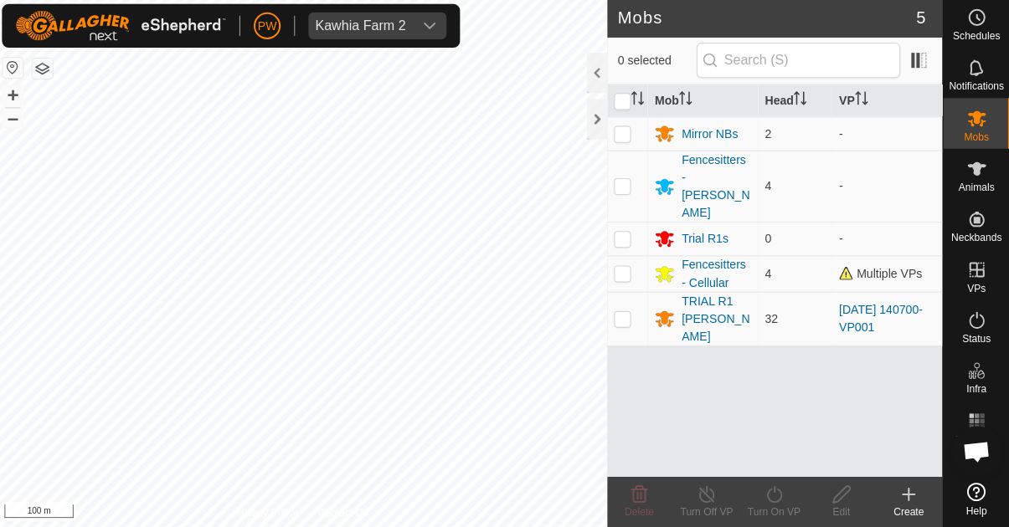
click at [435, 33] on icon "dropdown trigger" at bounding box center [431, 28] width 13 height 13
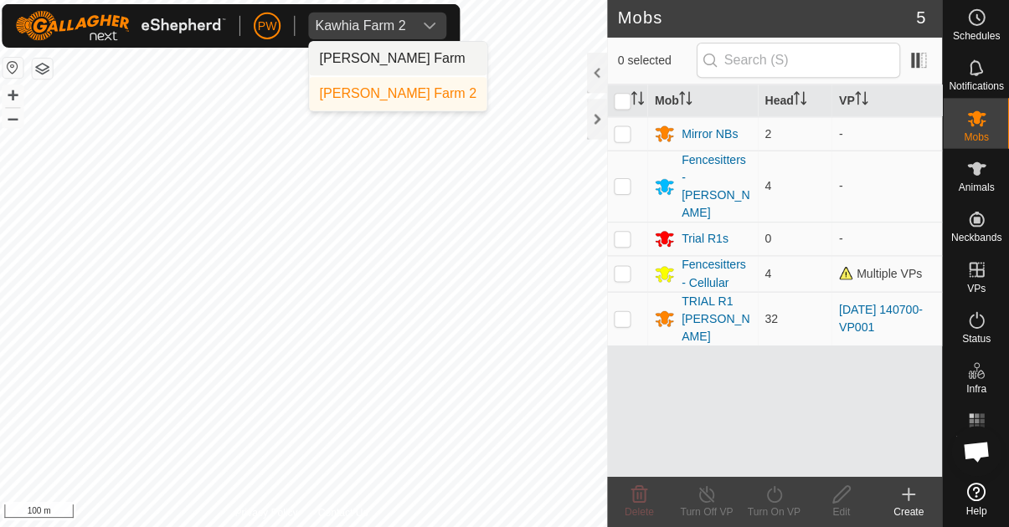
click at [454, 58] on div "[PERSON_NAME] Farm" at bounding box center [394, 61] width 145 height 20
